Goal: Task Accomplishment & Management: Use online tool/utility

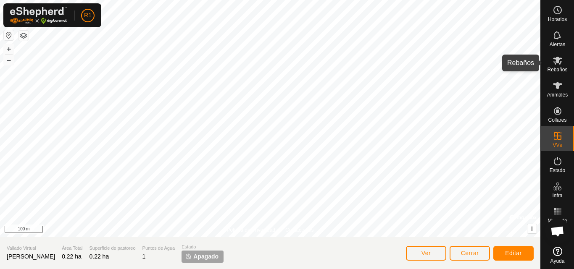
click at [434, 61] on es-mob-svg-icon at bounding box center [557, 60] width 15 height 13
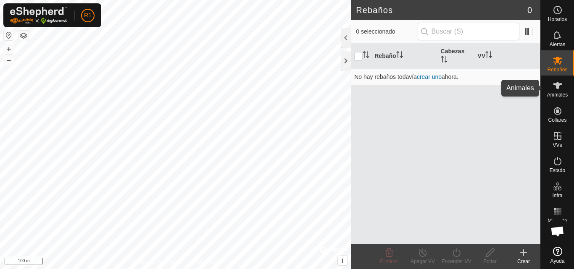
click at [434, 93] on span "Animales" at bounding box center [557, 94] width 21 height 5
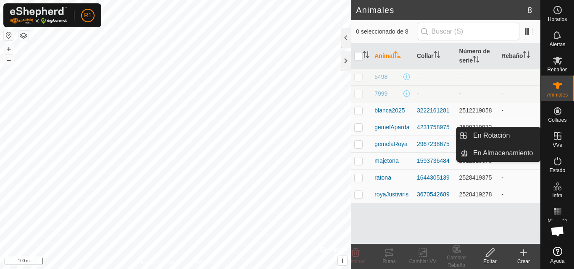
click at [434, 134] on icon at bounding box center [557, 136] width 10 height 10
click at [434, 140] on icon at bounding box center [557, 136] width 10 height 10
click at [434, 138] on link "En Rotación" at bounding box center [504, 135] width 72 height 17
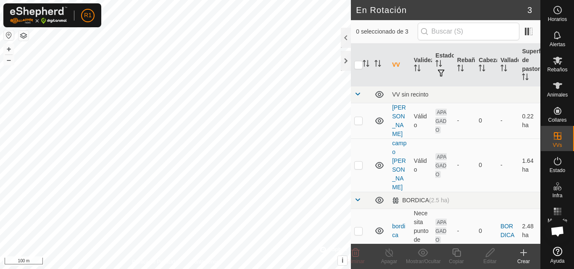
click at [434, 255] on icon at bounding box center [523, 253] width 10 height 10
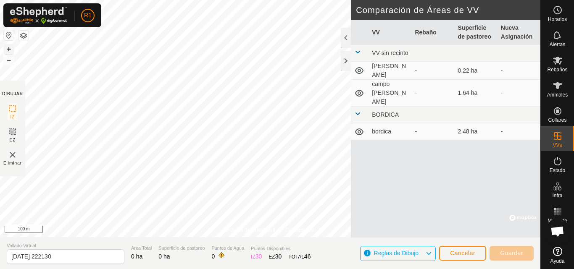
click at [10, 47] on button "+" at bounding box center [9, 49] width 10 height 10
click at [8, 50] on button "+" at bounding box center [9, 49] width 10 height 10
click at [8, 59] on button "–" at bounding box center [9, 60] width 10 height 10
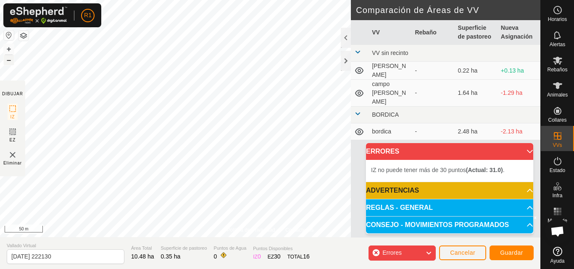
click at [7, 62] on button "–" at bounding box center [9, 60] width 10 height 10
click at [10, 49] on button "+" at bounding box center [9, 49] width 10 height 10
click at [7, 49] on button "+" at bounding box center [9, 49] width 10 height 10
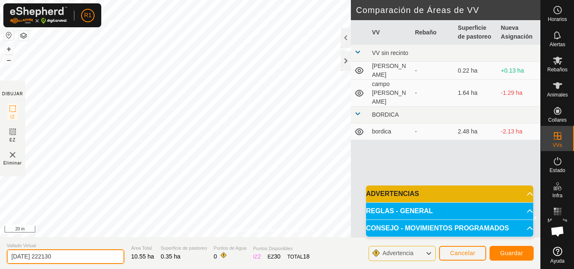
click at [109, 255] on input "[DATE] 222130" at bounding box center [66, 256] width 118 height 15
type input "2"
type input "[PERSON_NAME]"
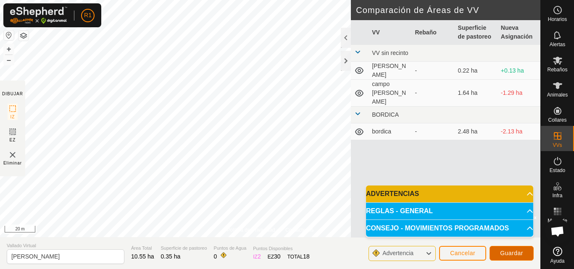
click at [434, 254] on button "Guardar" at bounding box center [511, 253] width 44 height 15
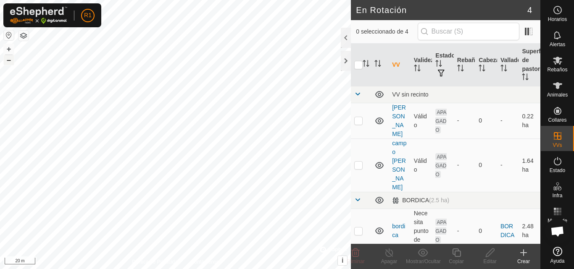
click at [7, 62] on button "–" at bounding box center [9, 60] width 10 height 10
checkbox input "true"
click at [5, 60] on button "–" at bounding box center [9, 60] width 10 height 10
